Goal: Task Accomplishment & Management: Use online tool/utility

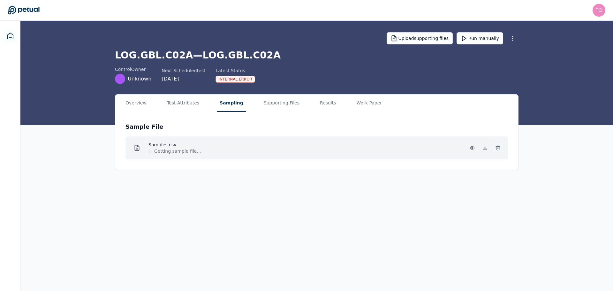
click at [496, 146] on icon at bounding box center [497, 147] width 5 height 5
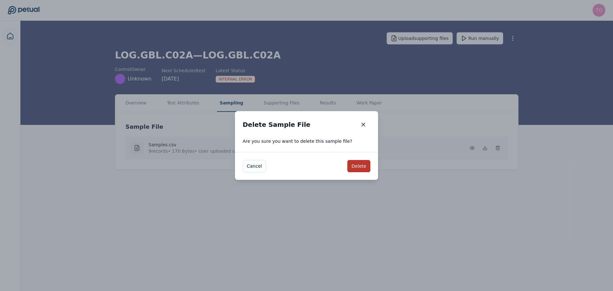
click at [359, 161] on button "Delete" at bounding box center [358, 166] width 23 height 12
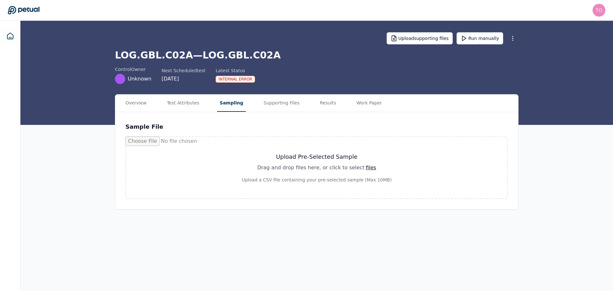
click at [365, 168] on div "files" at bounding box center [370, 168] width 11 height 8
type input "**********"
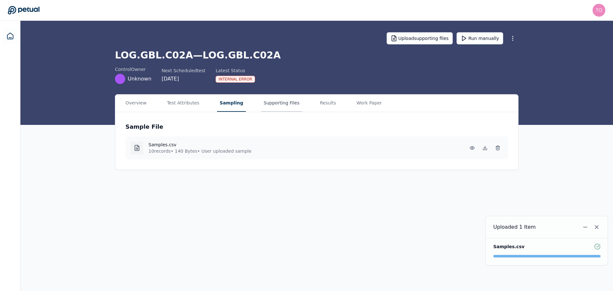
click at [276, 106] on button "Supporting Files" at bounding box center [281, 102] width 41 height 17
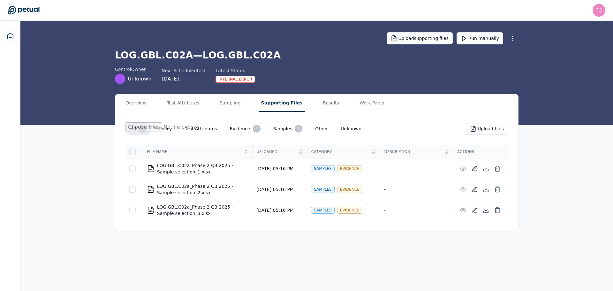
click at [132, 154] on div at bounding box center [132, 151] width 6 height 6
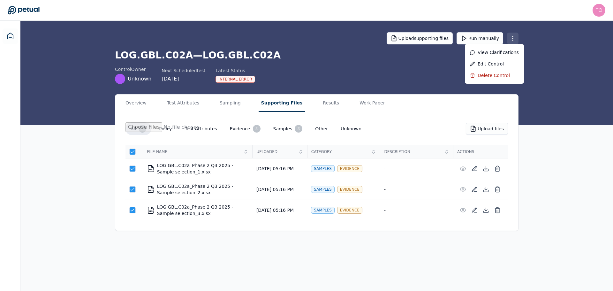
click at [513, 39] on html "[PERSON_NAME][EMAIL_ADDRESS][PERSON_NAME][DOMAIN_NAME] [PERSON_NAME][DOMAIN_NAM…" at bounding box center [306, 145] width 613 height 291
click at [129, 169] on html "[PERSON_NAME][EMAIL_ADDRESS][PERSON_NAME][DOMAIN_NAME] [PERSON_NAME][DOMAIN_NAM…" at bounding box center [306, 145] width 613 height 291
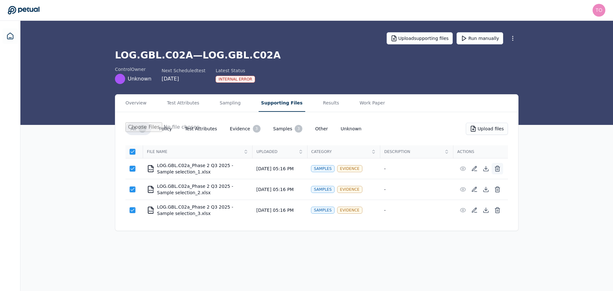
click at [495, 169] on icon at bounding box center [497, 169] width 4 height 4
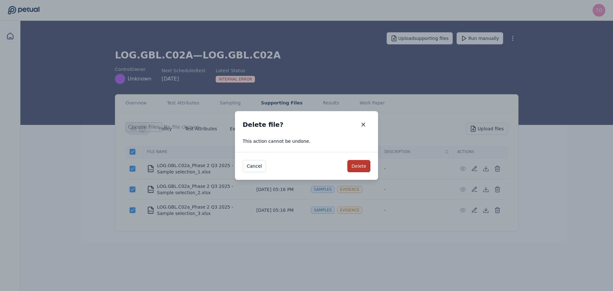
click at [368, 162] on button "Delete" at bounding box center [358, 166] width 23 height 12
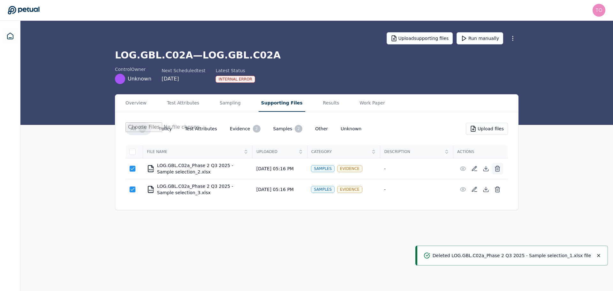
click at [495, 164] on button at bounding box center [496, 168] width 11 height 11
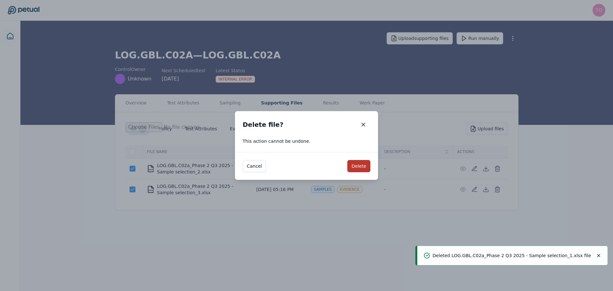
click at [366, 164] on button "Delete" at bounding box center [358, 166] width 23 height 12
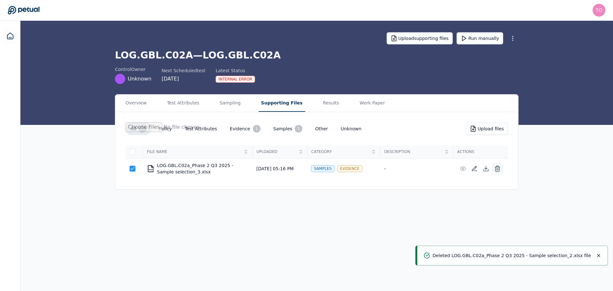
click at [499, 169] on icon at bounding box center [497, 168] width 6 height 6
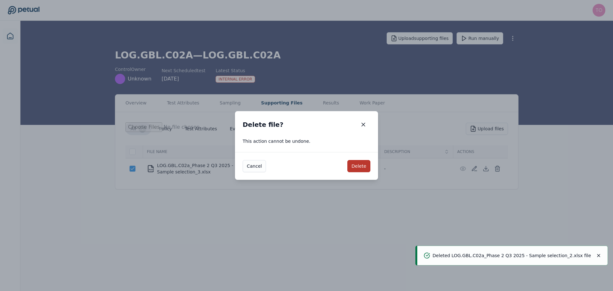
click at [361, 166] on button "Delete" at bounding box center [358, 166] width 23 height 12
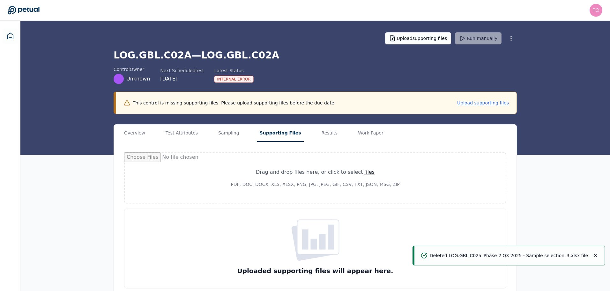
click at [365, 170] on div "files" at bounding box center [369, 172] width 11 height 8
type input "**********"
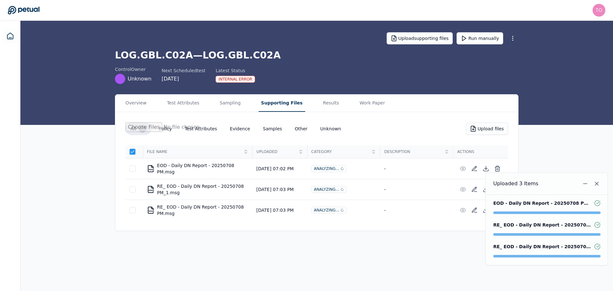
click at [478, 54] on h1 "LOG.GBL.C02A — LOG.GBL.C02A" at bounding box center [316, 54] width 403 height 11
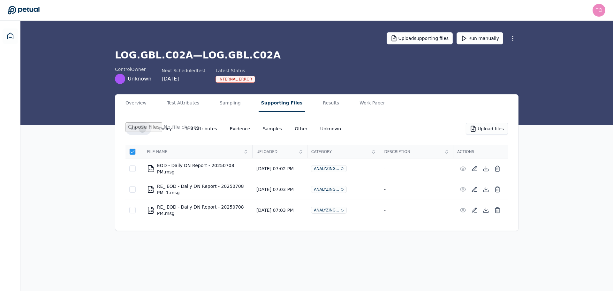
click at [554, 107] on div "Overview Test Attributes Sampling Supporting Files Results Work Paper All 3 Pol…" at bounding box center [316, 162] width 592 height 137
click at [225, 134] on button "Evidence" at bounding box center [240, 128] width 31 height 11
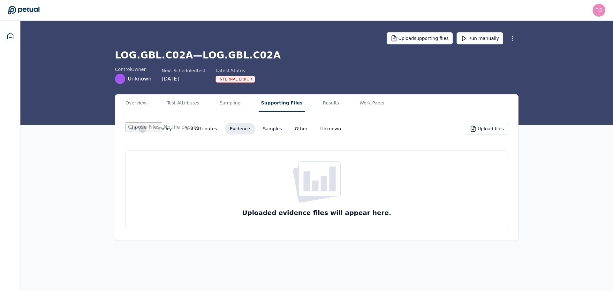
click at [277, 138] on div "All 3 Policy Test Attributes Evidence Samples Other Unknown Upload files" at bounding box center [316, 131] width 382 height 18
click at [265, 126] on button "Samples" at bounding box center [272, 128] width 29 height 11
click at [273, 101] on button "Supporting Files" at bounding box center [281, 102] width 47 height 17
click at [132, 126] on button "All 3" at bounding box center [138, 128] width 26 height 13
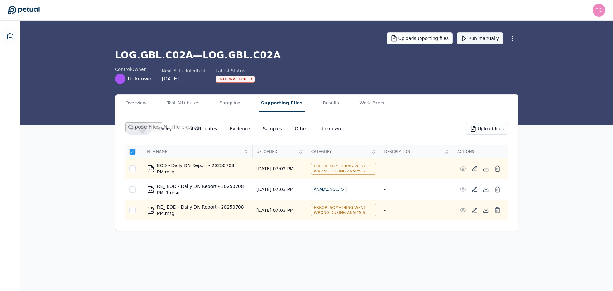
click at [486, 40] on button "Run manually" at bounding box center [479, 38] width 47 height 12
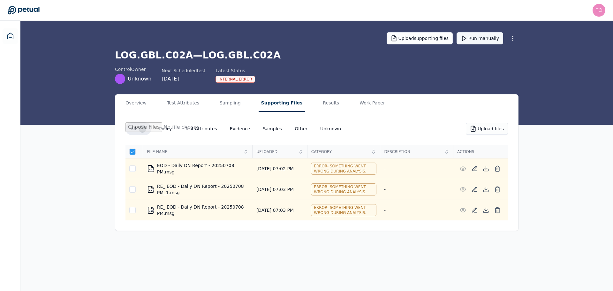
click at [485, 37] on button "Run manually" at bounding box center [479, 38] width 47 height 12
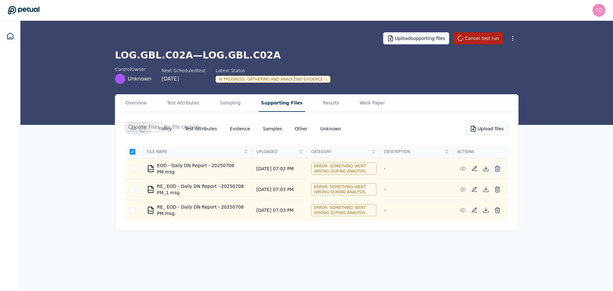
click at [498, 168] on line at bounding box center [498, 169] width 0 height 2
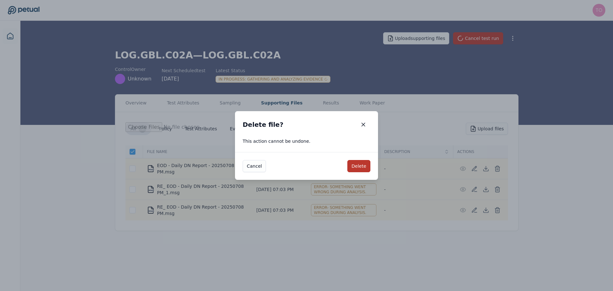
click at [358, 166] on button "Delete" at bounding box center [358, 166] width 23 height 12
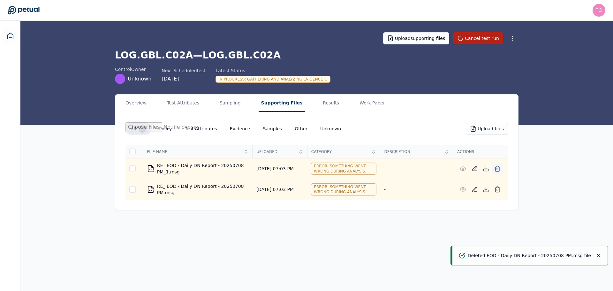
click at [497, 166] on icon at bounding box center [497, 166] width 2 height 1
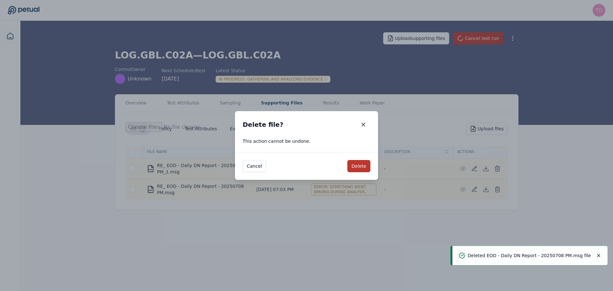
click at [361, 171] on button "Delete" at bounding box center [358, 166] width 23 height 12
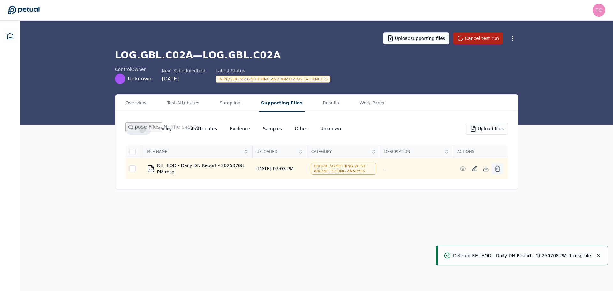
click at [499, 170] on icon at bounding box center [497, 169] width 4 height 4
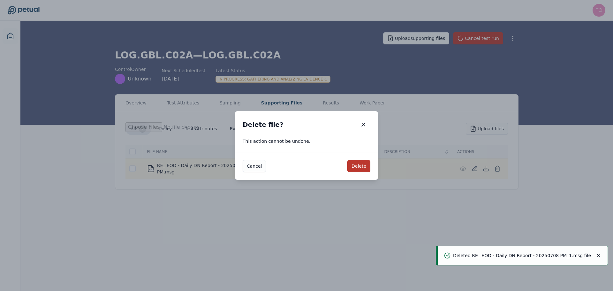
click at [358, 160] on button "Delete" at bounding box center [358, 166] width 23 height 12
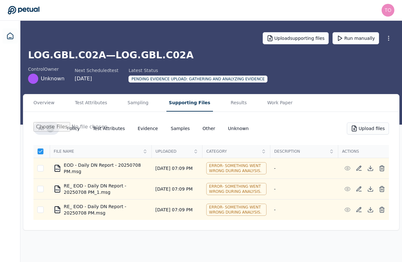
click at [296, 231] on main "Upload supporting files Run manually LOG.GBL.C02A — LOG.GBL.C02A control Owner …" at bounding box center [211, 142] width 382 height 242
click at [348, 39] on button "Run manually" at bounding box center [356, 38] width 47 height 12
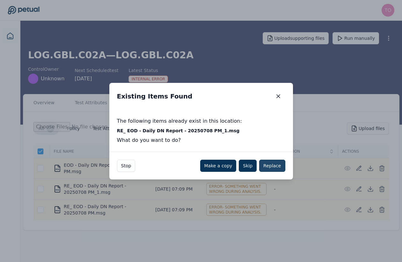
click at [278, 165] on button "Replace" at bounding box center [272, 166] width 26 height 12
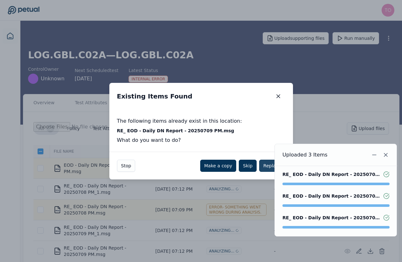
click at [274, 165] on button "Replace" at bounding box center [272, 166] width 26 height 12
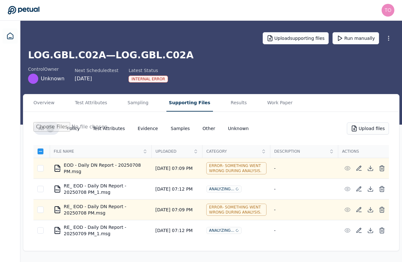
click at [305, 240] on td "-" at bounding box center [305, 231] width 68 height 21
click at [39, 152] on icon at bounding box center [40, 151] width 5 height 5
click at [39, 152] on icon at bounding box center [41, 151] width 4 height 2
click at [384, 168] on icon at bounding box center [383, 169] width 4 height 4
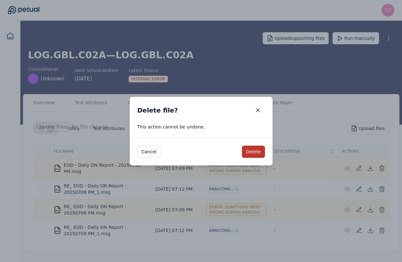
click at [258, 151] on button "Delete" at bounding box center [253, 152] width 23 height 12
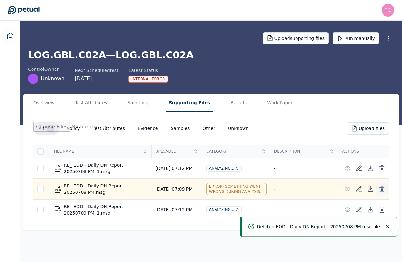
click at [384, 189] on icon at bounding box center [382, 189] width 6 height 6
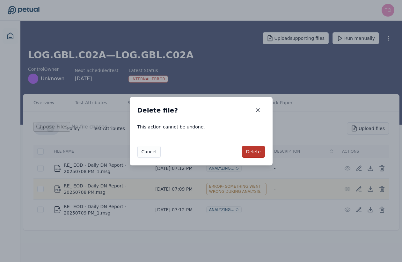
click at [254, 150] on button "Delete" at bounding box center [253, 152] width 23 height 12
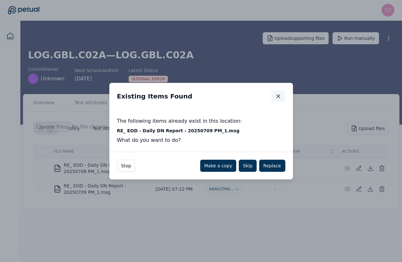
click at [279, 99] on icon "button" at bounding box center [278, 96] width 6 height 6
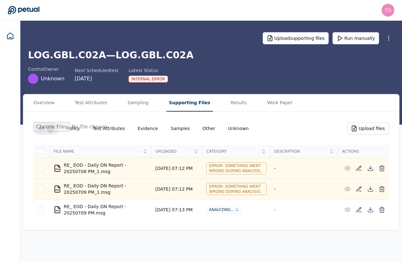
drag, startPoint x: 110, startPoint y: 233, endPoint x: 86, endPoint y: 236, distance: 24.1
click at [86, 236] on main "Upload supporting files Run manually LOG.GBL.C02A — LOG.GBL.C02A control Owner …" at bounding box center [211, 142] width 382 height 242
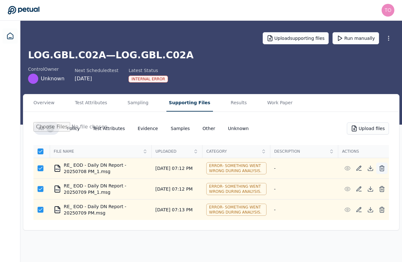
click at [383, 168] on icon at bounding box center [382, 168] width 6 height 6
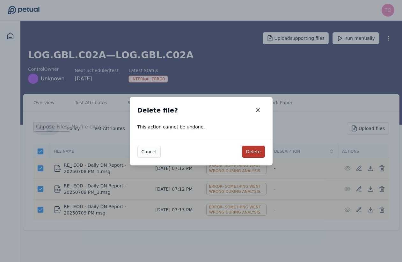
click at [259, 149] on button "Delete" at bounding box center [253, 152] width 23 height 12
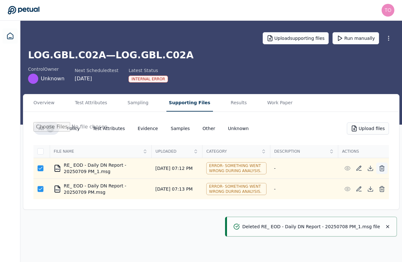
click at [385, 167] on icon at bounding box center [382, 168] width 6 height 6
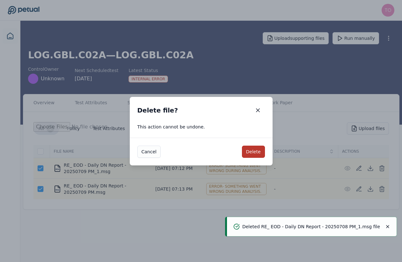
click at [261, 155] on button "Delete" at bounding box center [253, 152] width 23 height 12
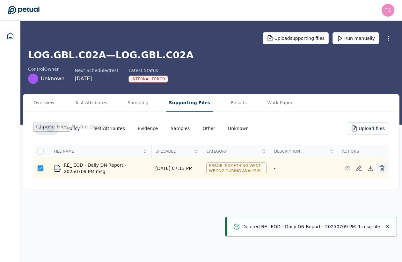
click at [384, 167] on icon at bounding box center [382, 168] width 6 height 6
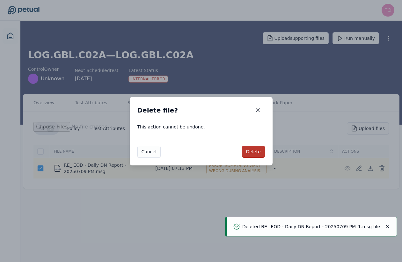
click at [250, 155] on button "Delete" at bounding box center [253, 152] width 23 height 12
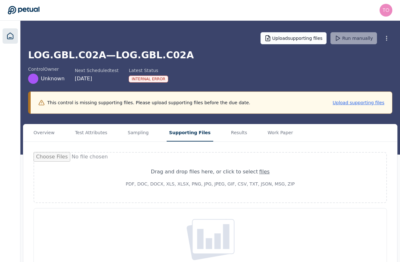
click at [10, 36] on icon at bounding box center [10, 36] width 8 height 8
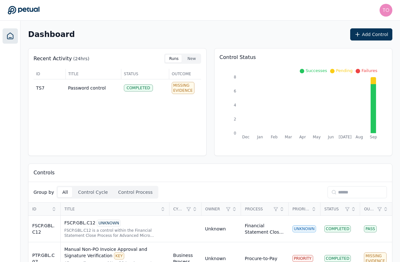
click at [10, 38] on icon at bounding box center [10, 36] width 6 height 6
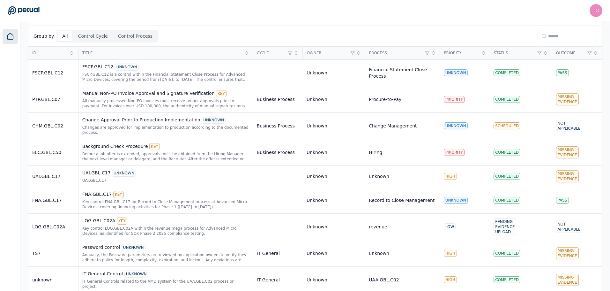
scroll to position [156, 0]
